Goal: Task Accomplishment & Management: Manage account settings

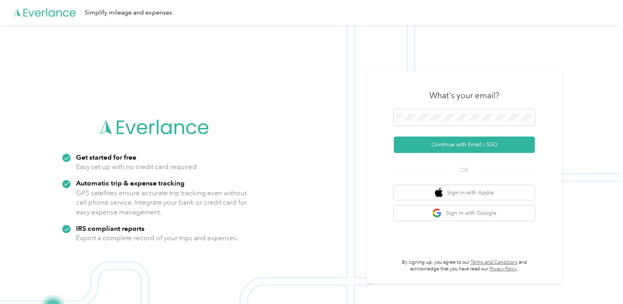
click at [579, 106] on img at bounding box center [309, 177] width 619 height 304
click at [453, 144] on button "Continue with Email / SSO" at bounding box center [464, 145] width 141 height 16
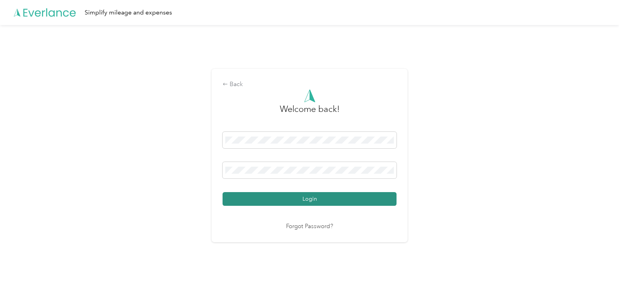
click at [312, 196] on button "Login" at bounding box center [310, 199] width 174 height 14
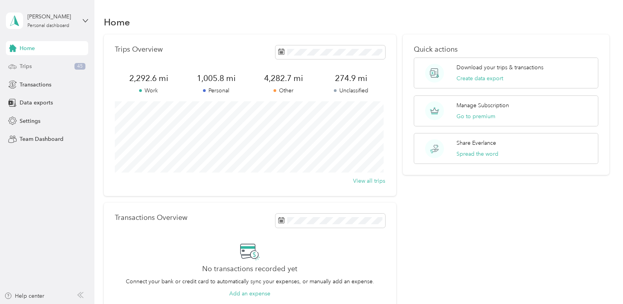
click at [28, 62] on div "Trips 45" at bounding box center [47, 67] width 82 height 14
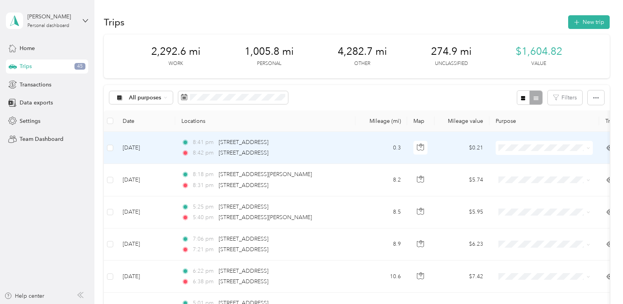
click at [589, 149] on icon at bounding box center [588, 149] width 4 height 4
click at [518, 214] on span "Other" at bounding box center [551, 215] width 72 height 8
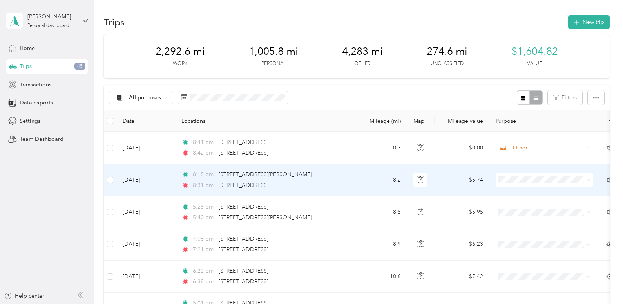
click at [588, 179] on icon at bounding box center [588, 181] width 4 height 4
click at [522, 251] on li "Other" at bounding box center [544, 250] width 97 height 14
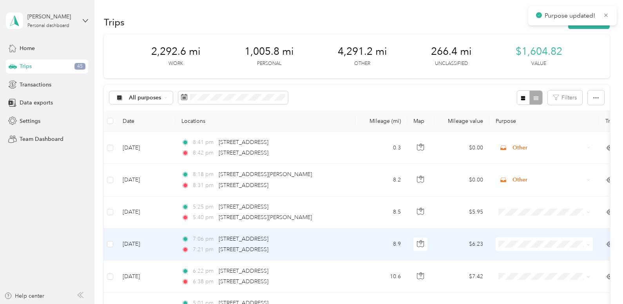
scroll to position [78, 0]
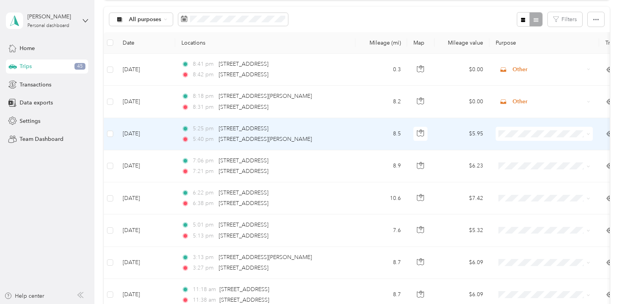
click at [586, 132] on span at bounding box center [587, 134] width 6 height 9
click at [587, 134] on icon at bounding box center [588, 134] width 4 height 4
click at [525, 203] on span "Other" at bounding box center [551, 199] width 72 height 8
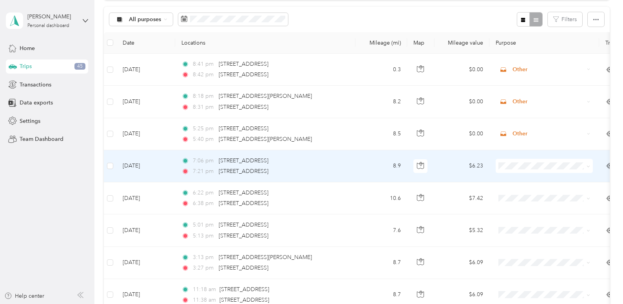
click at [588, 167] on icon at bounding box center [588, 167] width 4 height 4
click at [521, 235] on span "Other" at bounding box center [551, 236] width 72 height 8
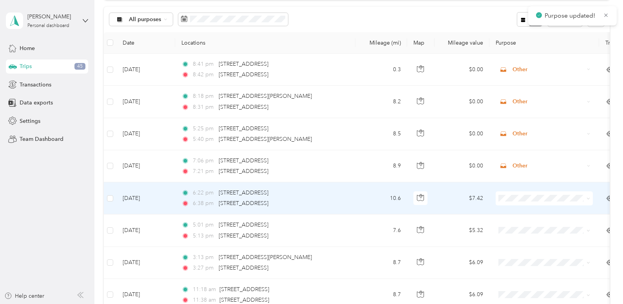
click at [590, 196] on span at bounding box center [587, 198] width 6 height 9
click at [590, 201] on span at bounding box center [587, 198] width 6 height 9
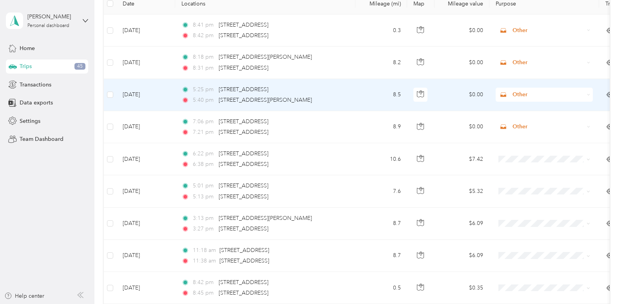
scroll to position [157, 0]
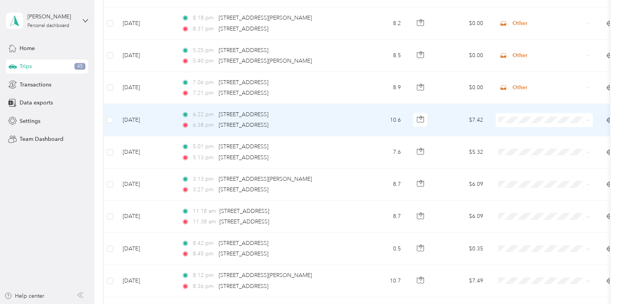
click at [588, 119] on icon at bounding box center [588, 121] width 4 height 4
click at [526, 186] on span "Other" at bounding box center [551, 189] width 72 height 8
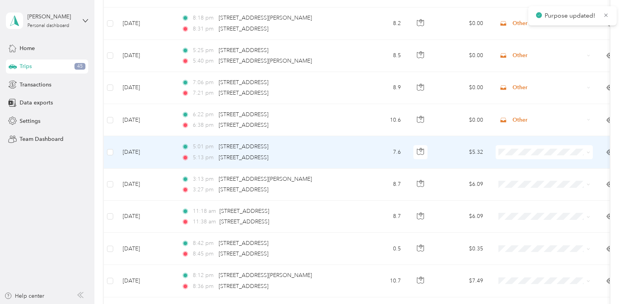
click at [588, 152] on icon at bounding box center [588, 153] width 4 height 4
click at [524, 218] on span "Other" at bounding box center [551, 222] width 72 height 8
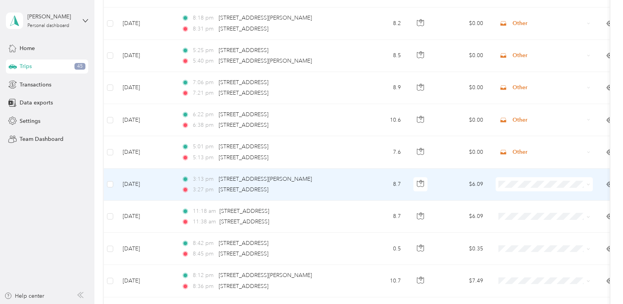
click at [590, 183] on icon at bounding box center [588, 185] width 4 height 4
click at [520, 251] on span "Other" at bounding box center [551, 254] width 72 height 8
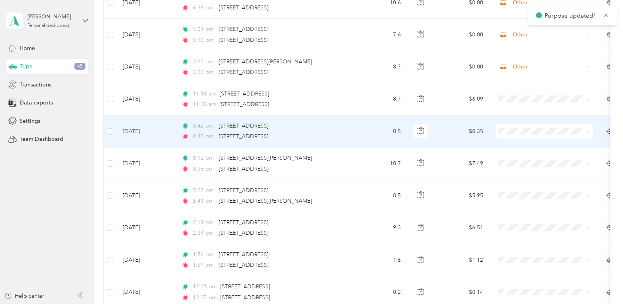
scroll to position [313, 0]
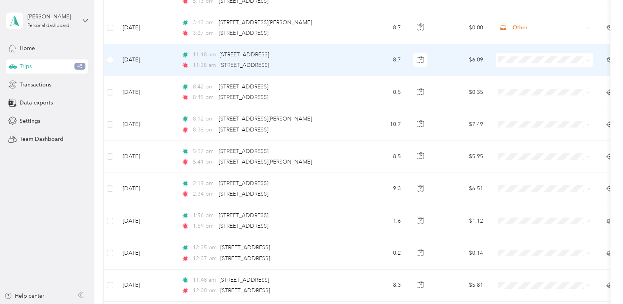
click at [587, 59] on icon at bounding box center [588, 61] width 4 height 4
click at [522, 126] on span "Other" at bounding box center [551, 125] width 72 height 8
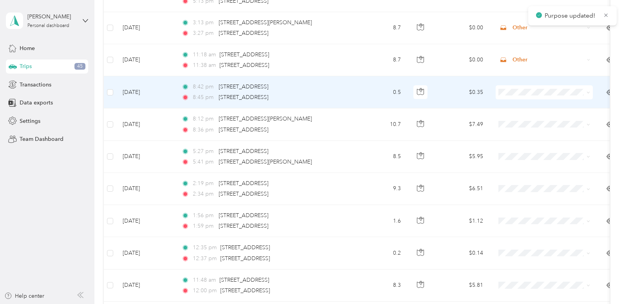
click at [587, 91] on icon at bounding box center [588, 93] width 4 height 4
click at [519, 159] on span "Other" at bounding box center [551, 162] width 72 height 8
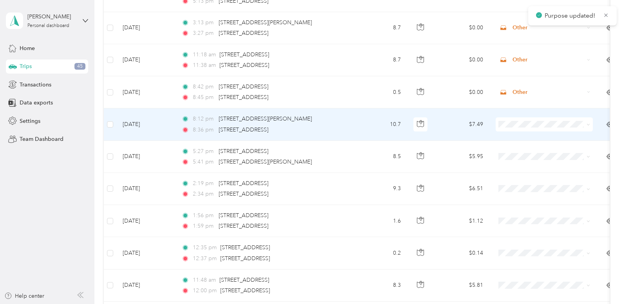
click at [588, 122] on span at bounding box center [588, 124] width 4 height 7
click at [588, 126] on icon at bounding box center [588, 125] width 4 height 4
click at [526, 192] on span "Other" at bounding box center [551, 194] width 72 height 8
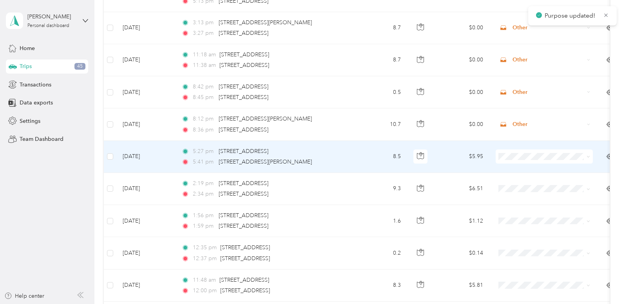
click at [588, 155] on icon at bounding box center [588, 157] width 4 height 4
click at [519, 223] on span "Other" at bounding box center [551, 224] width 72 height 8
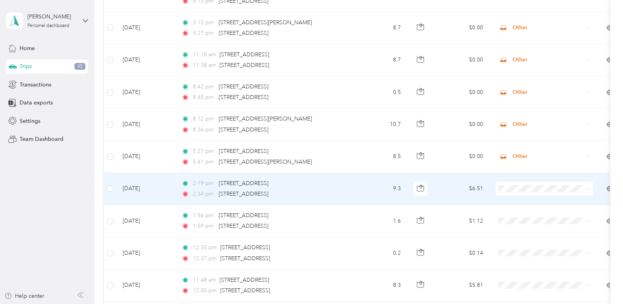
click at [589, 190] on icon at bounding box center [588, 190] width 4 height 4
click at [529, 128] on li "Other" at bounding box center [544, 133] width 97 height 14
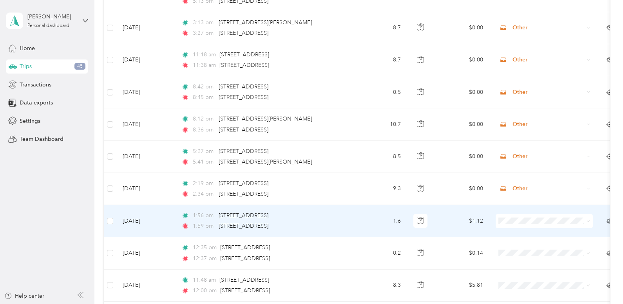
click at [587, 223] on icon at bounding box center [588, 222] width 4 height 4
click at [518, 164] on span "Other" at bounding box center [551, 165] width 72 height 8
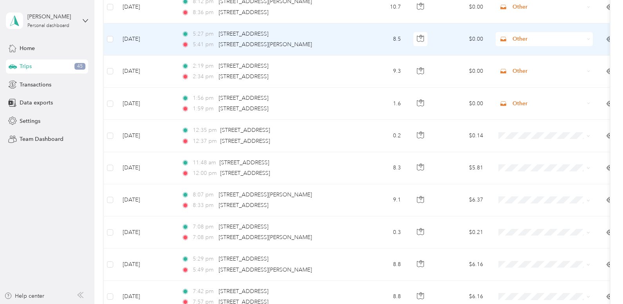
scroll to position [392, 0]
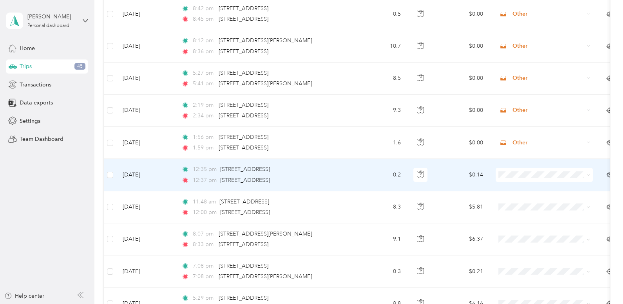
click at [590, 177] on icon at bounding box center [588, 176] width 4 height 4
click at [521, 244] on span "Other" at bounding box center [551, 245] width 72 height 8
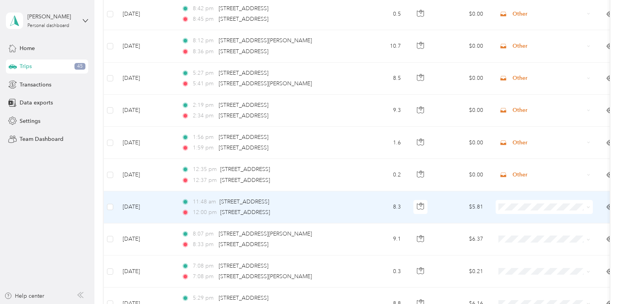
click at [587, 206] on icon at bounding box center [588, 208] width 4 height 4
click at [526, 152] on li "Other" at bounding box center [544, 152] width 97 height 14
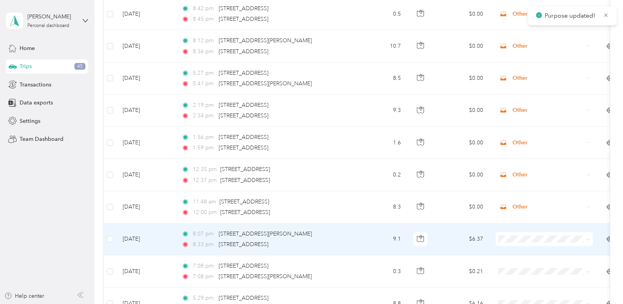
scroll to position [431, 0]
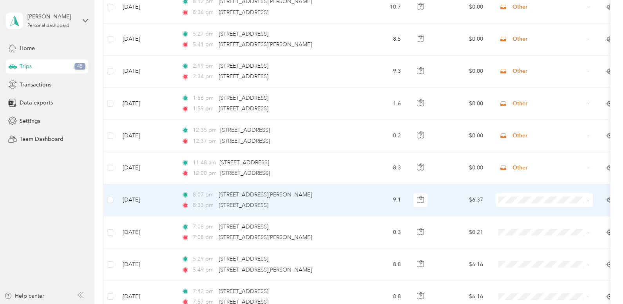
click at [588, 200] on icon at bounding box center [588, 201] width 4 height 4
click at [531, 147] on li "Other" at bounding box center [544, 144] width 97 height 14
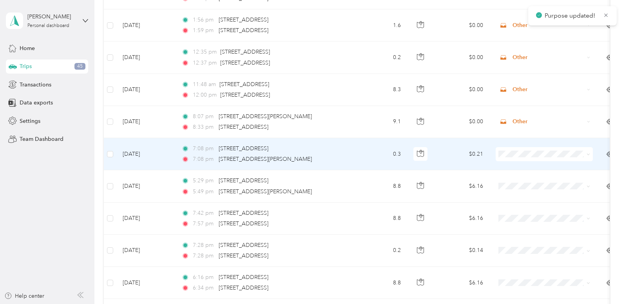
click at [586, 154] on icon at bounding box center [588, 155] width 4 height 4
click at [525, 224] on li "Other" at bounding box center [544, 220] width 97 height 14
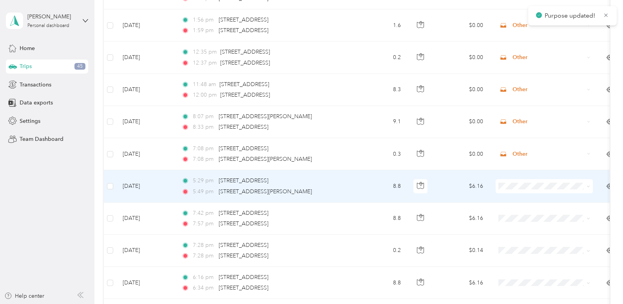
click at [589, 187] on icon at bounding box center [588, 187] width 4 height 4
click at [523, 251] on li "Other" at bounding box center [544, 256] width 97 height 14
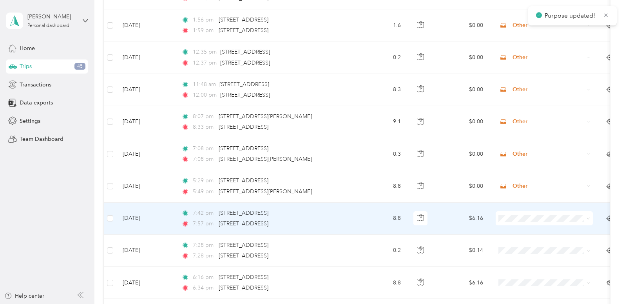
click at [587, 216] on span at bounding box center [588, 218] width 4 height 7
click at [588, 218] on icon at bounding box center [588, 219] width 4 height 4
click at [516, 162] on span "Other" at bounding box center [551, 163] width 72 height 8
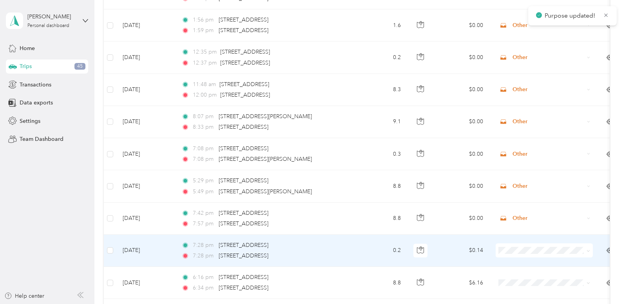
click at [583, 245] on span at bounding box center [544, 251] width 97 height 14
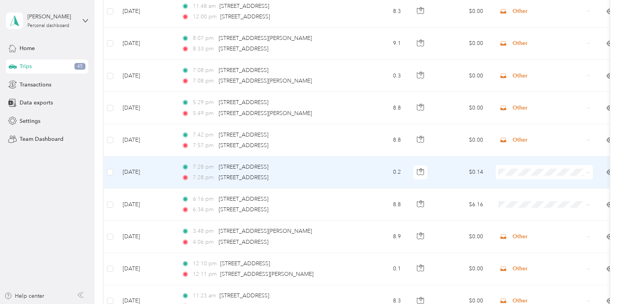
scroll to position [627, 0]
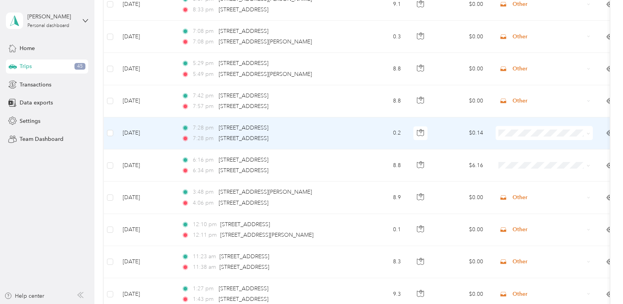
click at [588, 133] on icon at bounding box center [588, 134] width 4 height 4
click at [518, 201] on span "Other" at bounding box center [551, 199] width 72 height 8
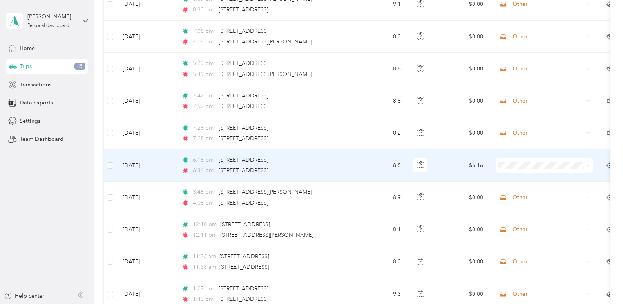
click at [587, 165] on icon at bounding box center [588, 166] width 4 height 4
click at [523, 233] on span "Other" at bounding box center [551, 235] width 72 height 8
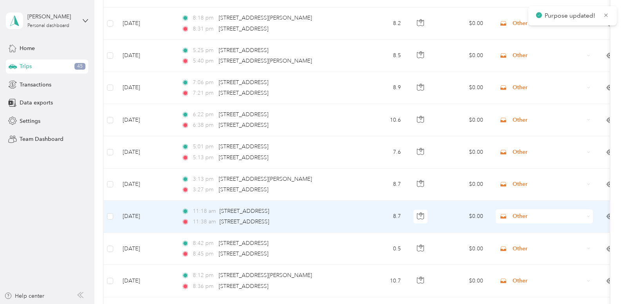
scroll to position [0, 0]
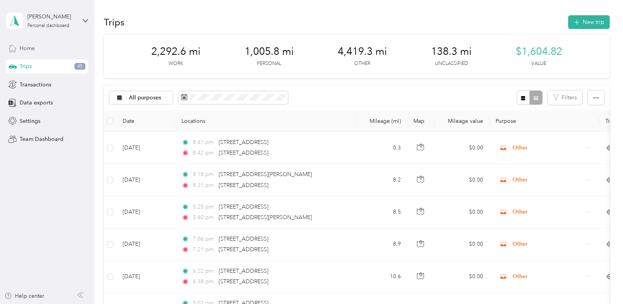
click at [26, 52] on div "Home" at bounding box center [47, 48] width 82 height 14
